Goal: Find specific page/section: Find specific page/section

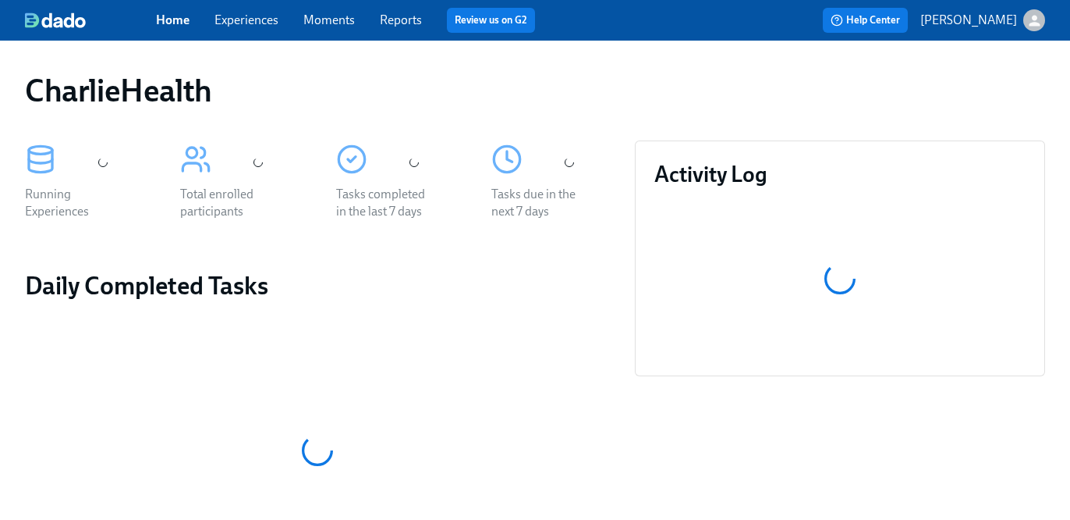
click at [245, 12] on span "Experiences" at bounding box center [247, 20] width 64 height 17
click at [255, 22] on link "Experiences" at bounding box center [247, 19] width 64 height 15
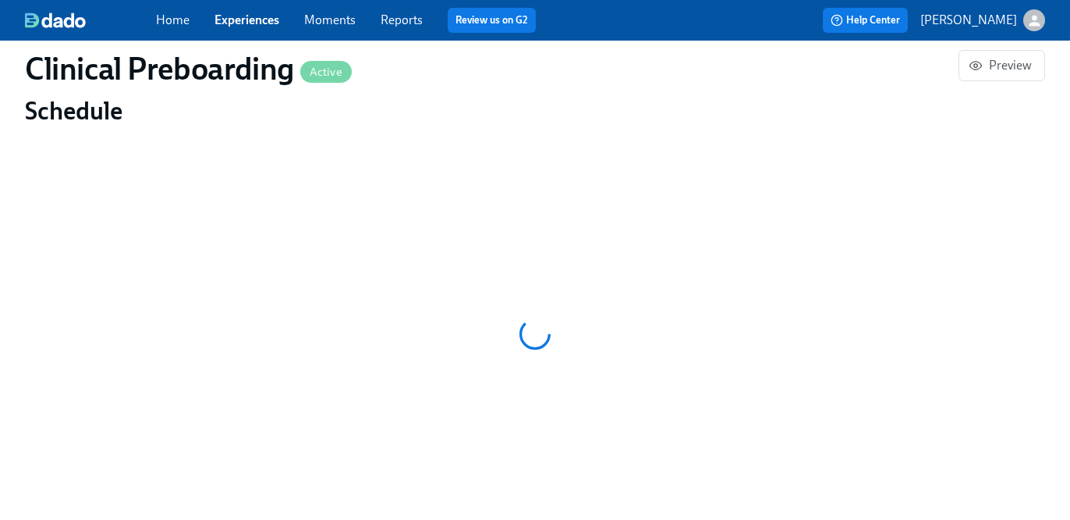
scroll to position [1070, 0]
